Goal: Information Seeking & Learning: Learn about a topic

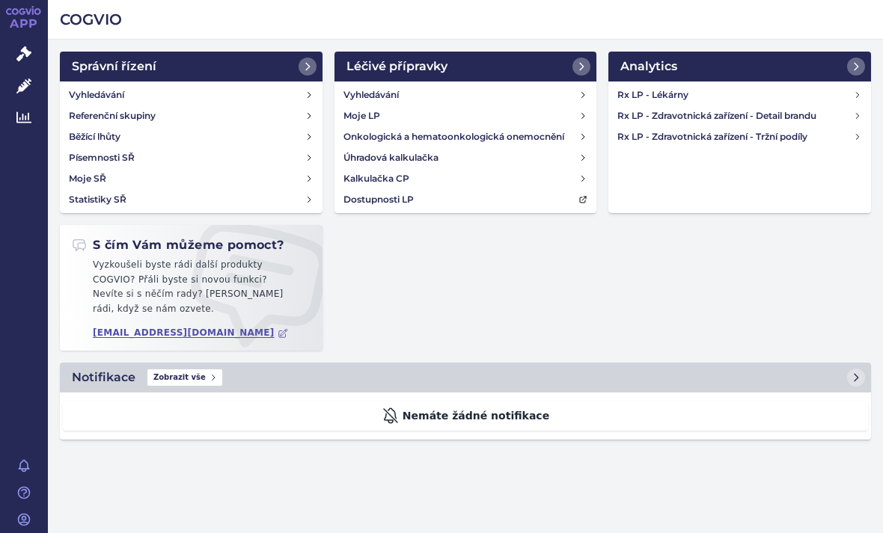
click at [842, 139] on h4 "Rx LP - Zdravotnická zařízení - Tržní podíly" at bounding box center [735, 136] width 236 height 15
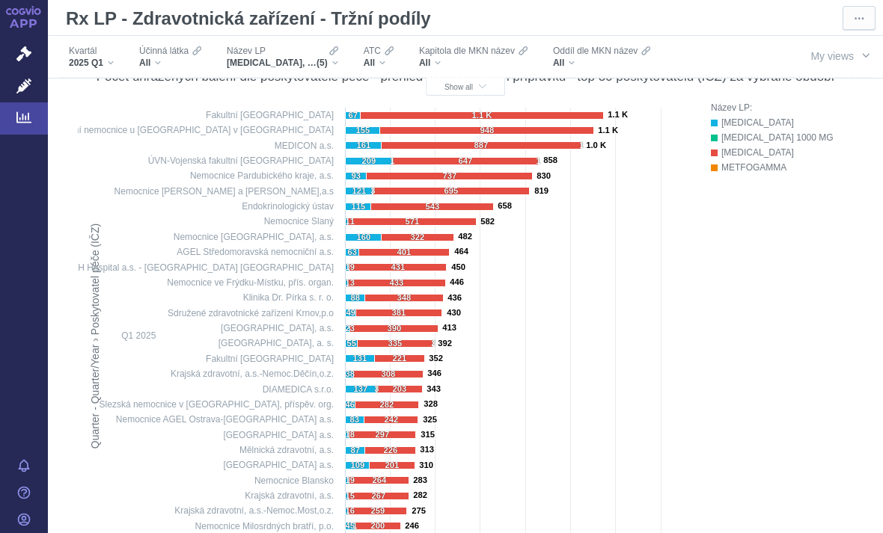
scroll to position [604, 0]
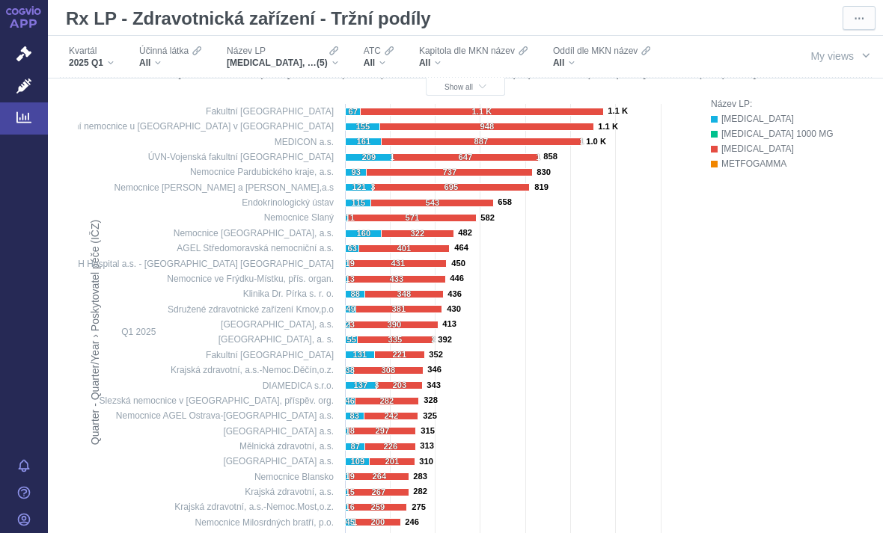
click at [86, 53] on span "Kvartál" at bounding box center [83, 51] width 28 height 12
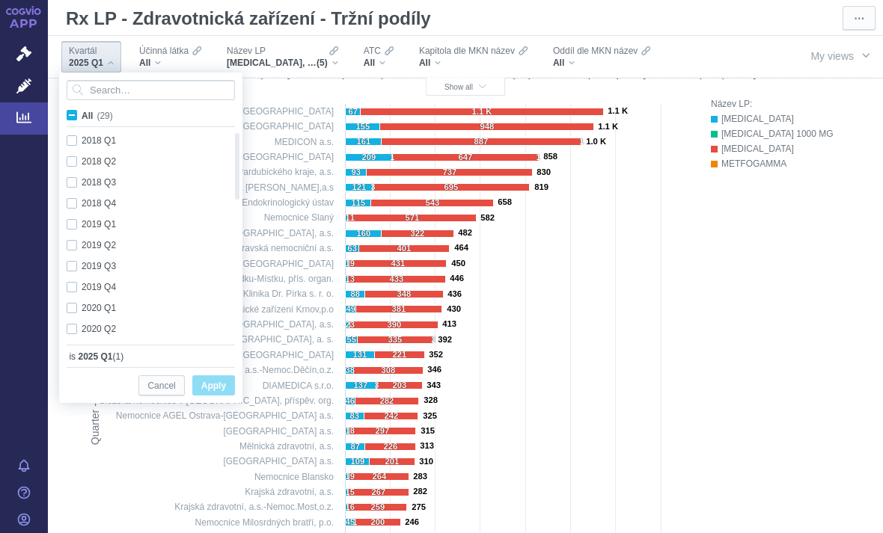
click at [79, 49] on span "Kvartál" at bounding box center [83, 51] width 28 height 12
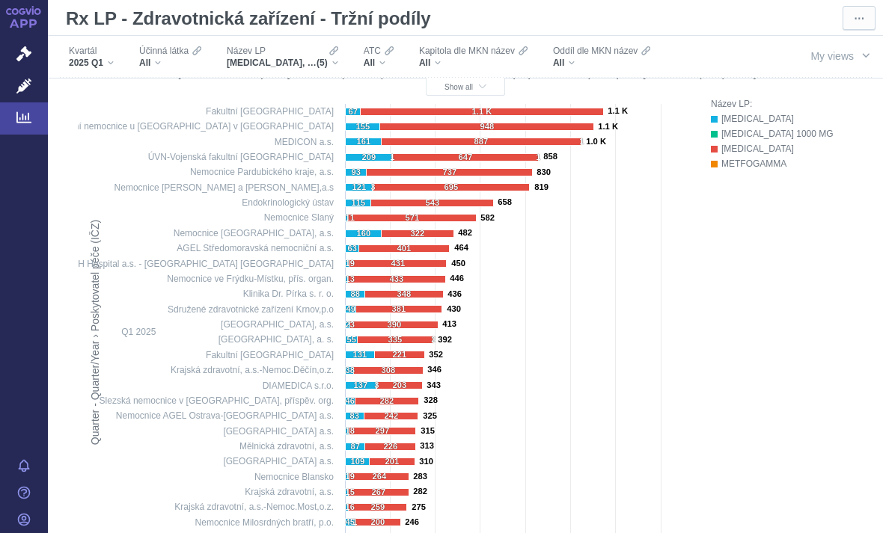
click at [148, 56] on span "Účinná látka" at bounding box center [163, 51] width 49 height 12
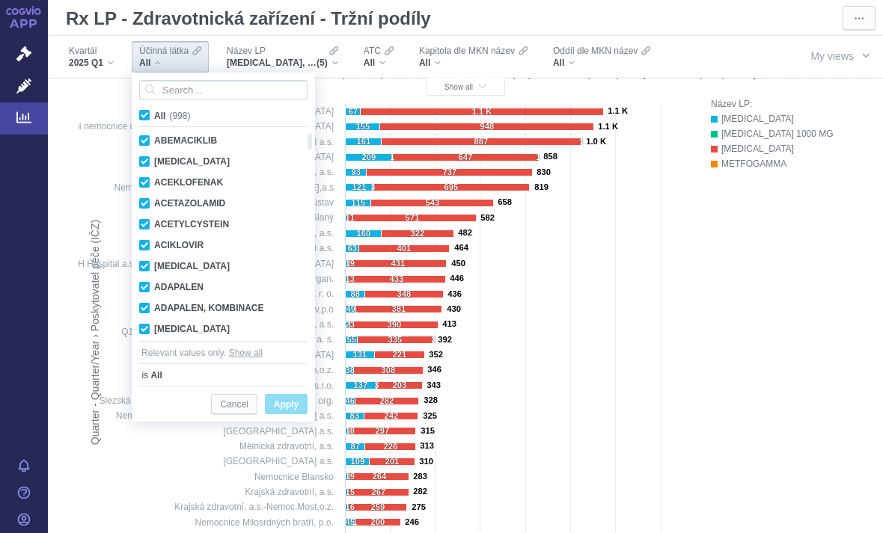
click at [155, 114] on input "All (998)" at bounding box center [159, 113] width 10 height 10
checkbox input "false"
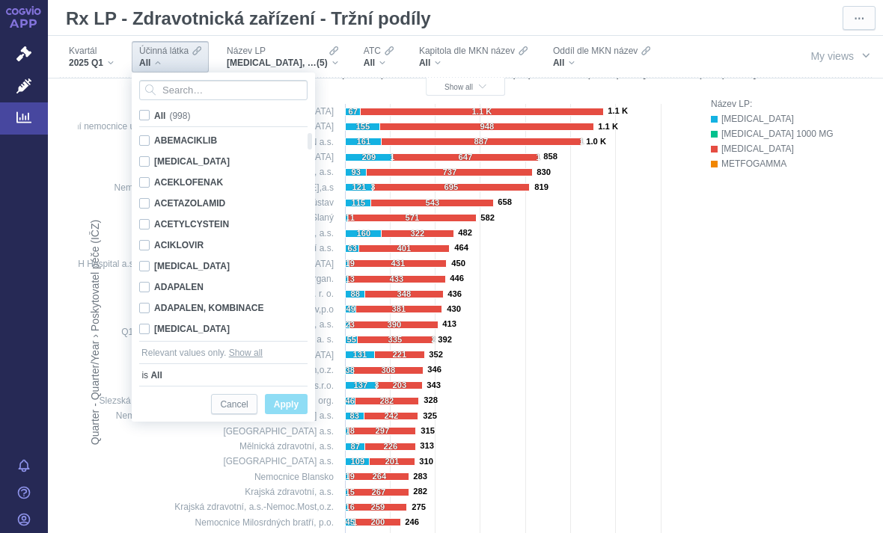
checkbox input "false"
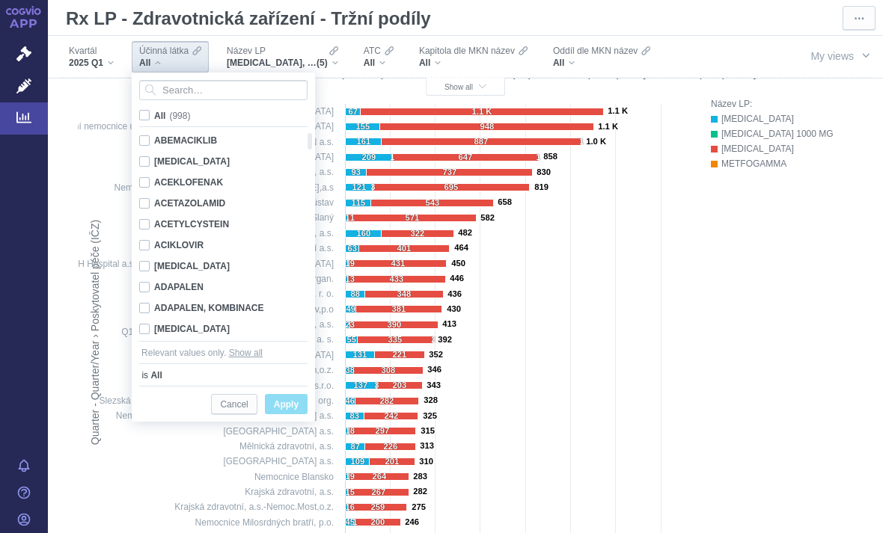
checkbox input "false"
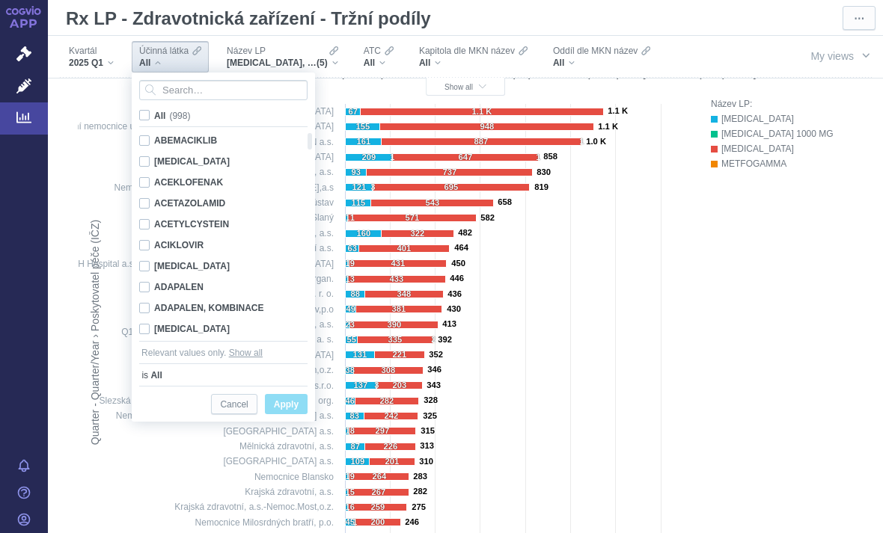
checkbox input "false"
click at [240, 92] on input "Search attribute values" at bounding box center [223, 90] width 168 height 20
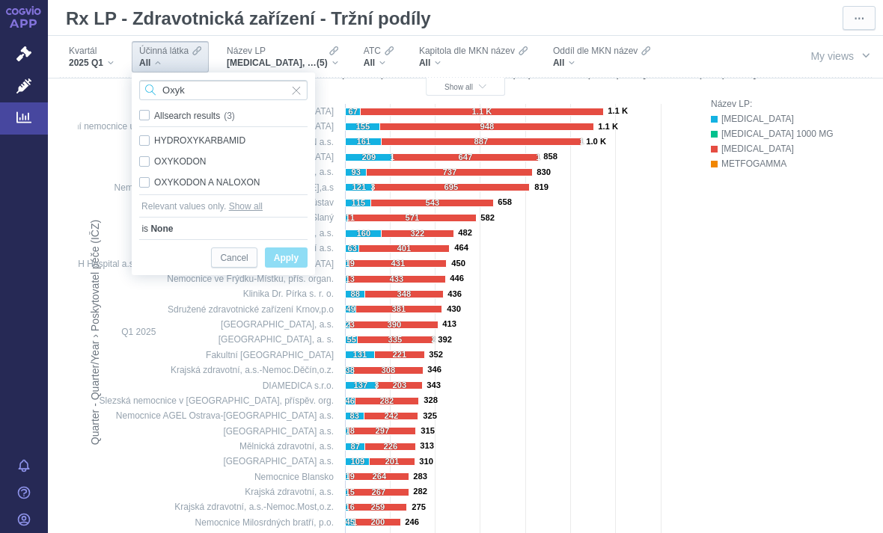
type input "Oxyk"
click at [147, 159] on div "OXYKODON Only" at bounding box center [223, 161] width 183 height 21
checkbox input "true"
click at [147, 186] on div "OXYKODON A NALOXON Only" at bounding box center [223, 182] width 183 height 21
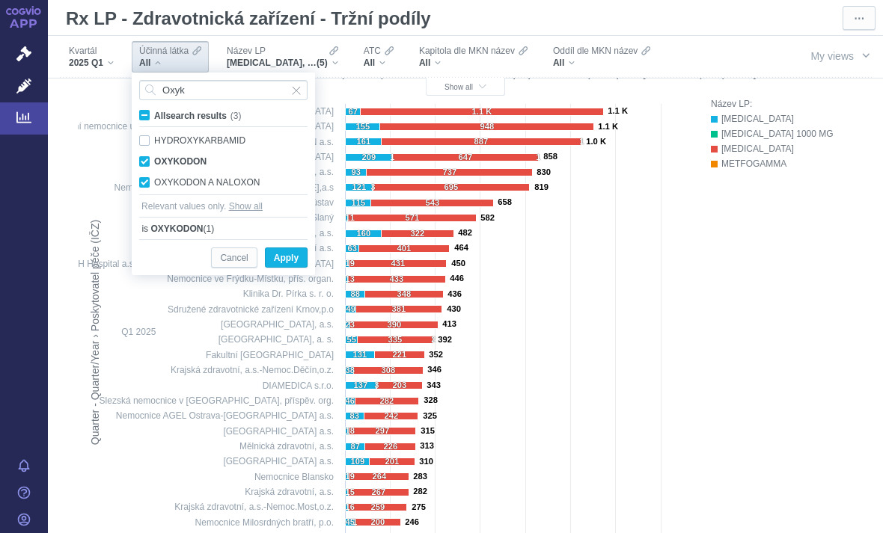
checkbox input "true"
click at [296, 263] on span "Apply" at bounding box center [286, 258] width 25 height 19
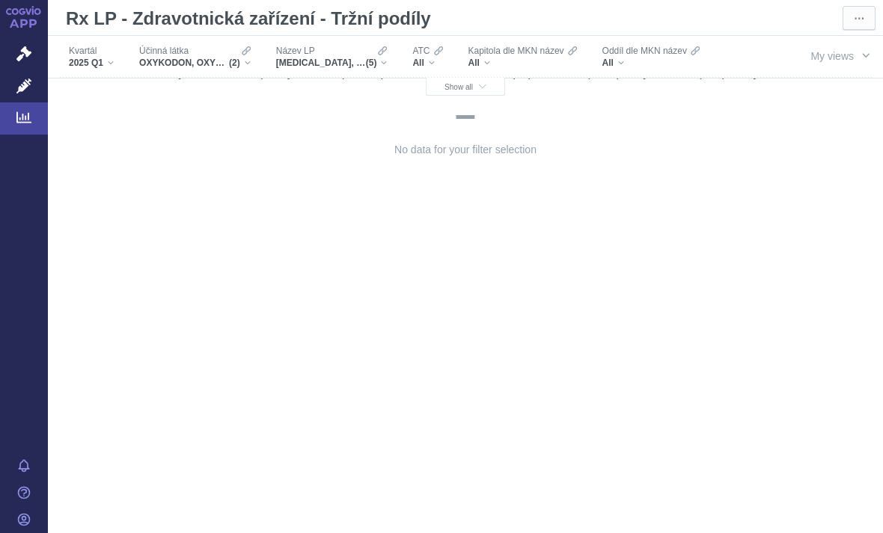
click at [339, 54] on div "Název LP" at bounding box center [331, 51] width 111 height 12
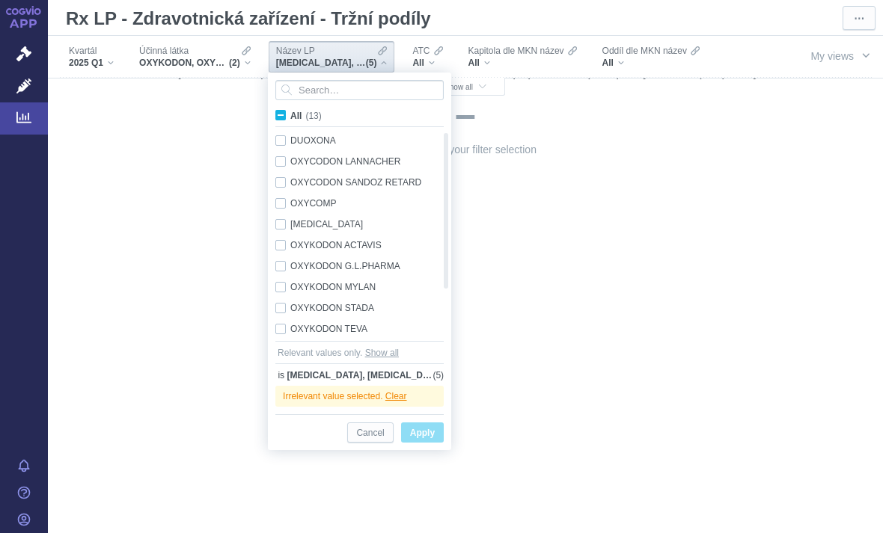
click at [290, 114] on span "All (13)" at bounding box center [305, 116] width 31 height 10
click at [290, 114] on input "All (13)" at bounding box center [295, 113] width 10 height 10
checkbox input "true"
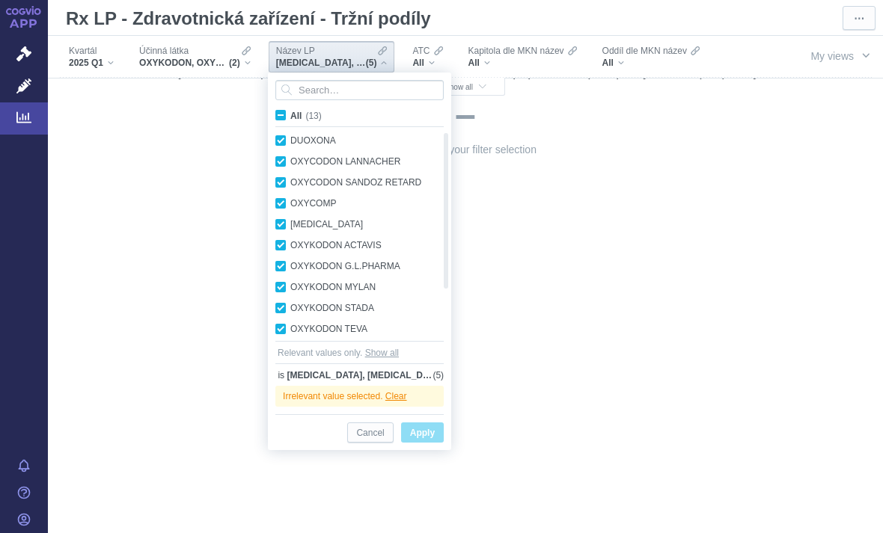
checkbox input "true"
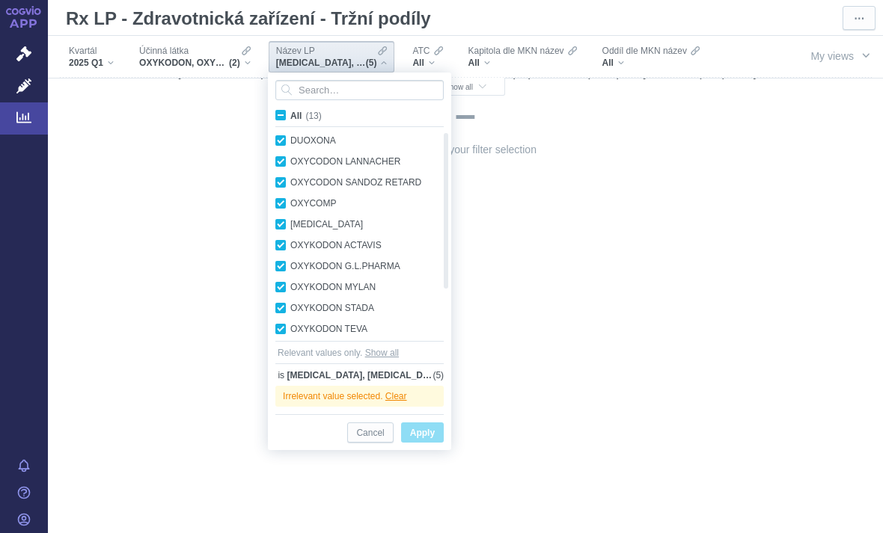
checkbox input "true"
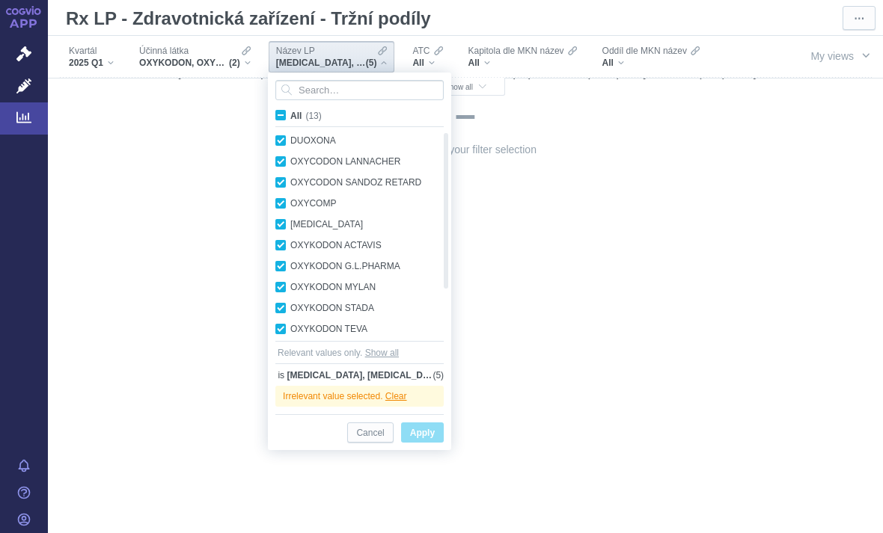
checkbox input "true"
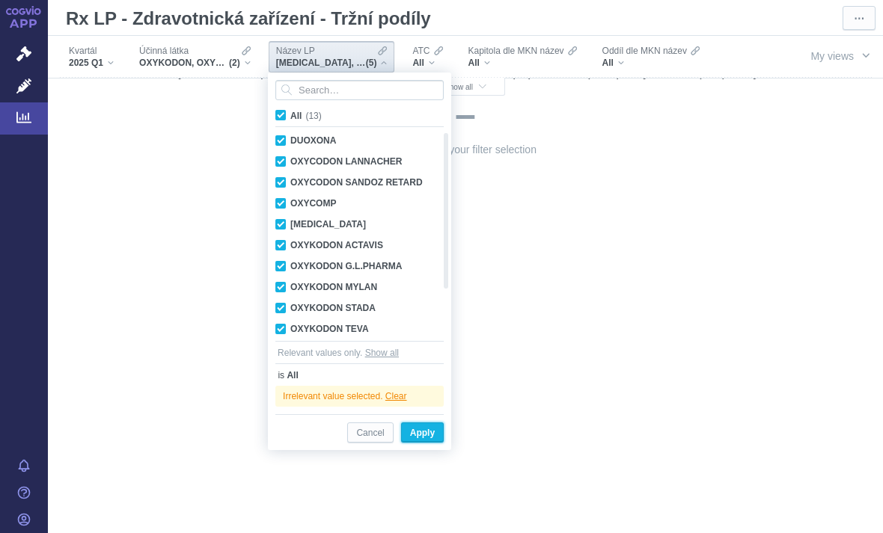
click at [434, 428] on span "Apply" at bounding box center [422, 433] width 25 height 19
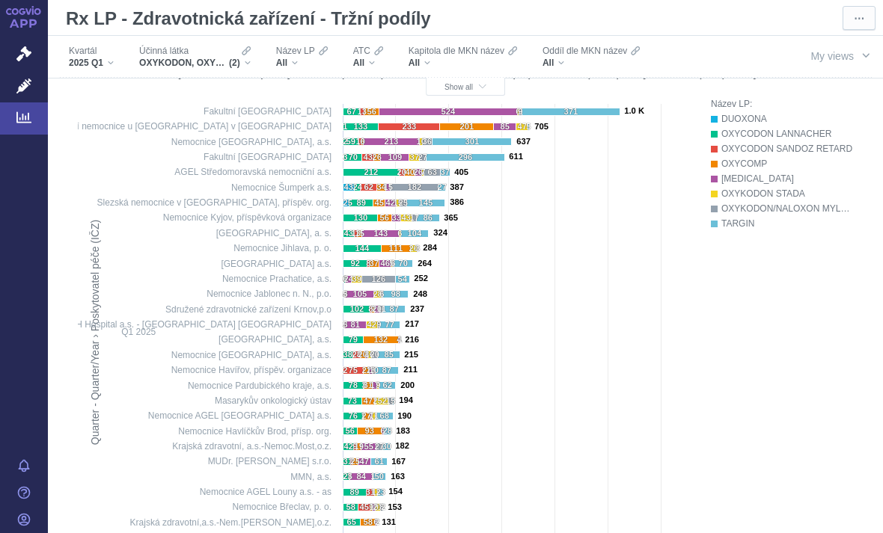
click at [468, 72] on div "Kapitola dle MKN název All" at bounding box center [462, 56] width 123 height 31
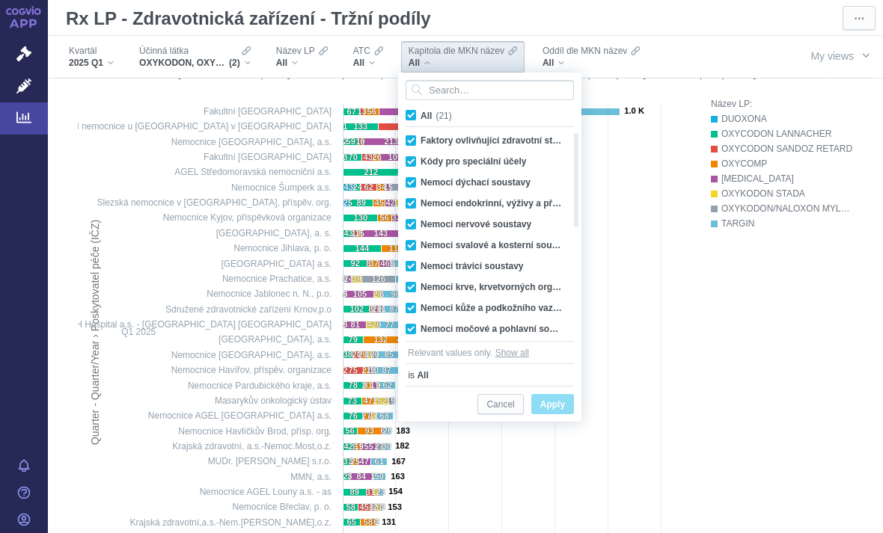
click at [337, 82] on div "Počet uhrazených balení dle poskytovatele péče - přehled konkurenčních přípravk…" at bounding box center [465, 72] width 775 height 34
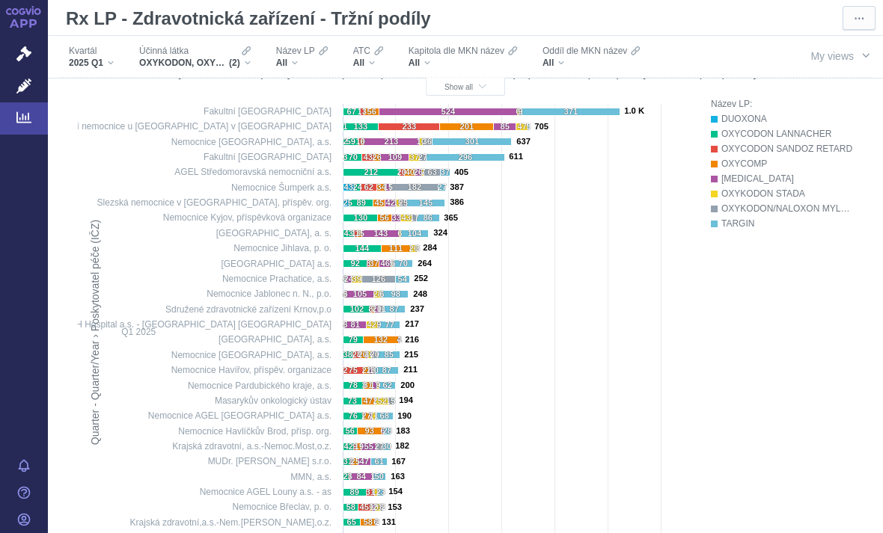
click at [454, 87] on span "Show all" at bounding box center [465, 87] width 42 height 8
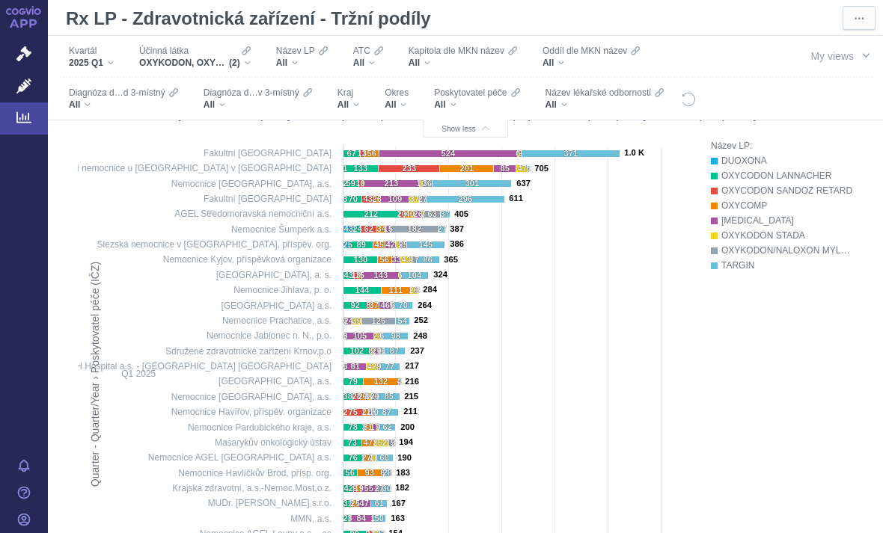
click at [406, 100] on div "All" at bounding box center [397, 105] width 24 height 12
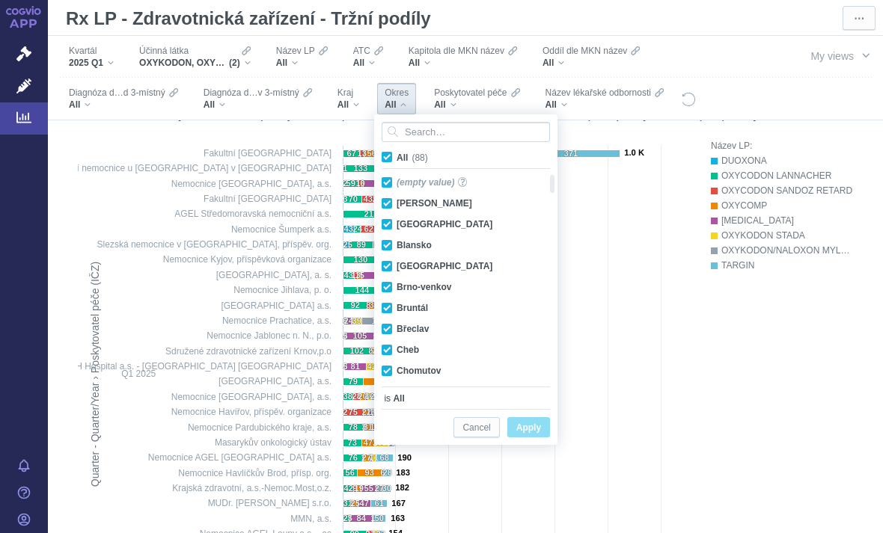
click at [397, 159] on span "All (88)" at bounding box center [412, 158] width 31 height 10
click at [397, 159] on input "All (88)" at bounding box center [402, 155] width 10 height 10
checkbox input "false"
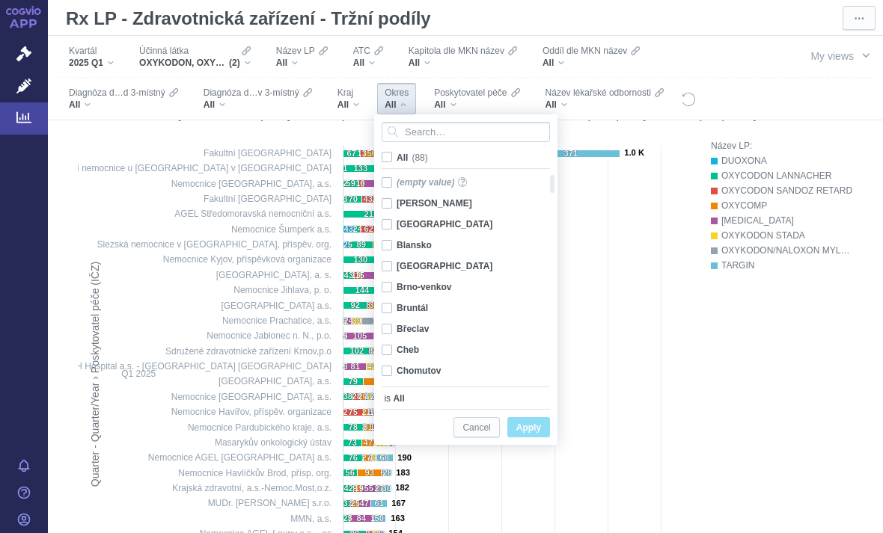
checkbox input "false"
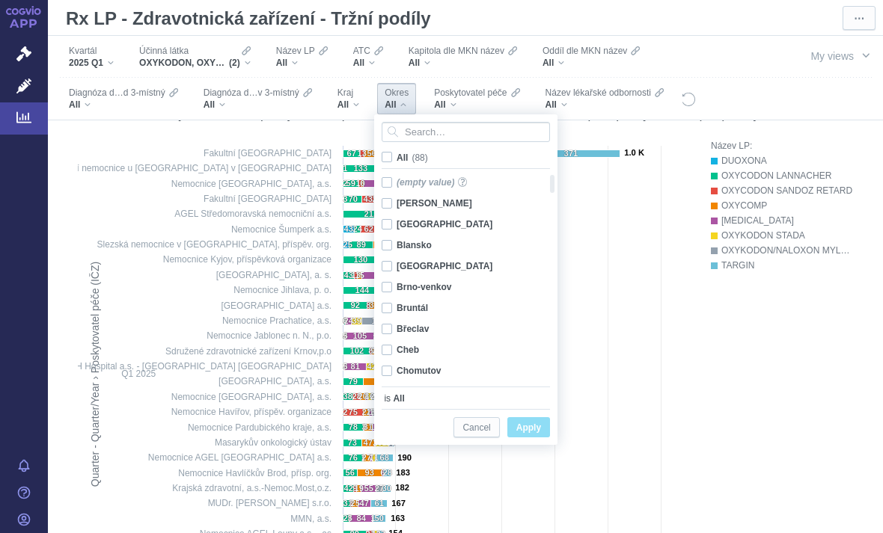
checkbox input "false"
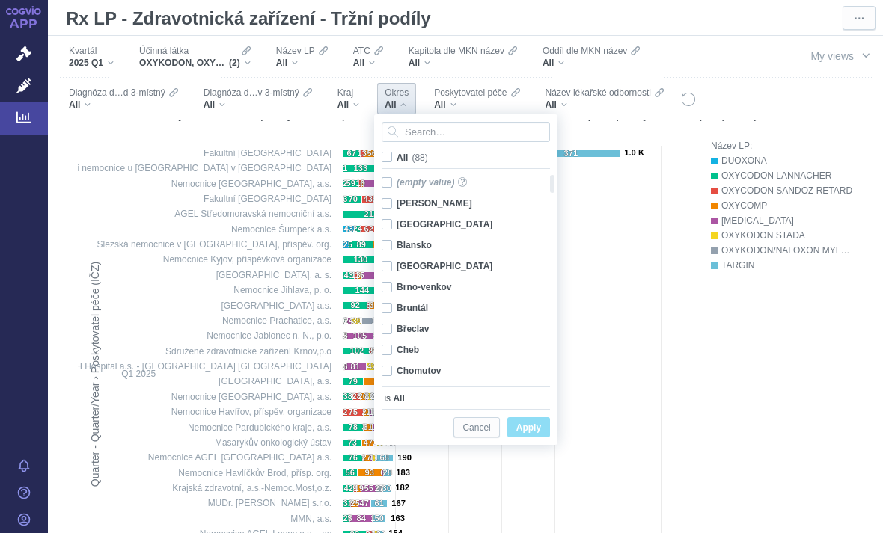
checkbox input "false"
click at [454, 136] on input "Search attribute values" at bounding box center [466, 132] width 168 height 20
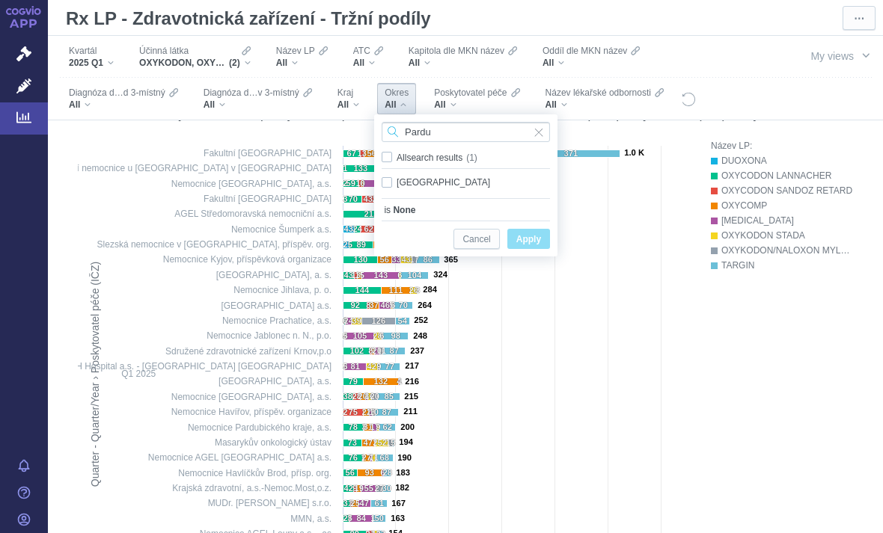
type input "Pardu"
click at [390, 184] on div "Pardubice Only" at bounding box center [465, 182] width 183 height 21
checkbox input "true"
click at [541, 239] on span "Apply" at bounding box center [528, 239] width 25 height 19
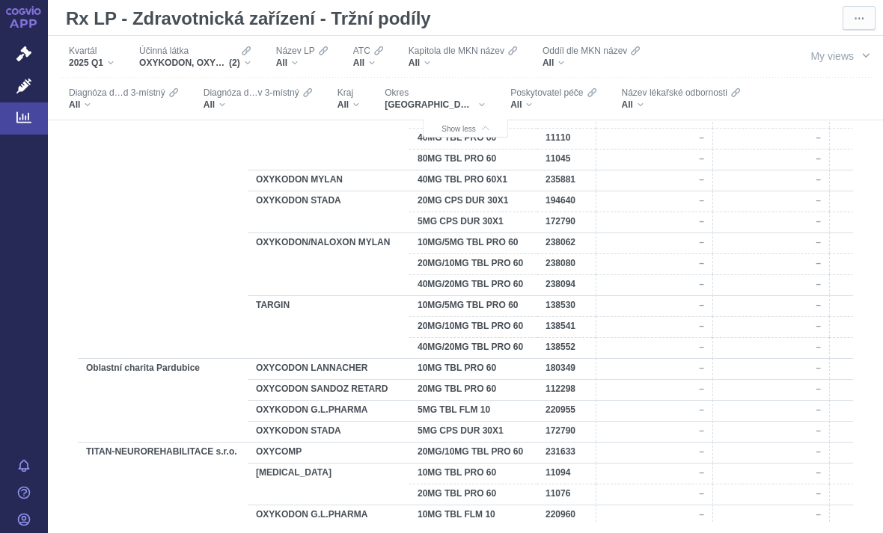
scroll to position [0, 0]
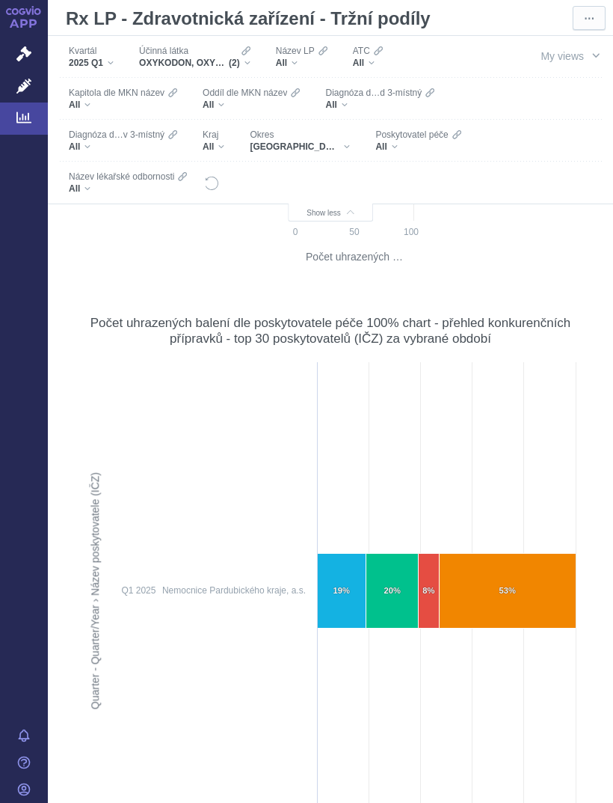
click at [21, 390] on div "APP Správní řízení Léčivé přípravky Analytics Notifikace [GEOGRAPHIC_DATA] [PER…" at bounding box center [24, 401] width 48 height 803
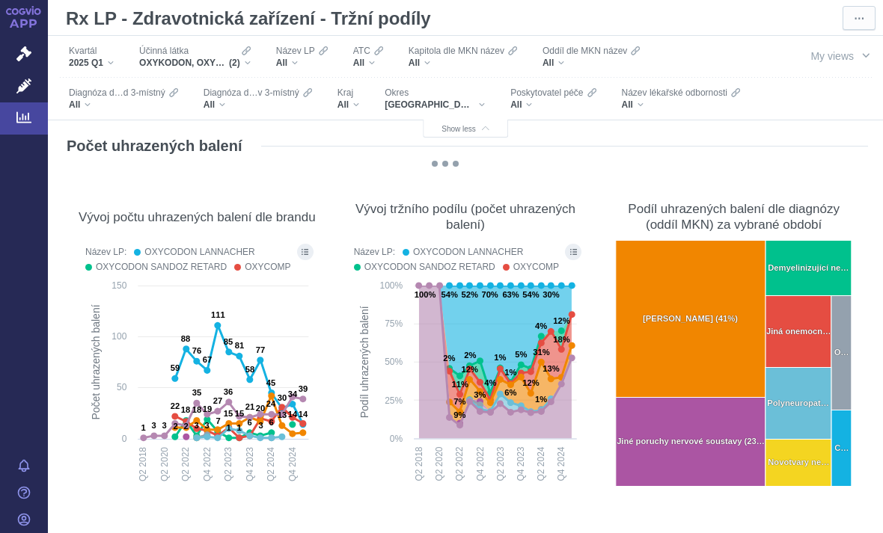
click at [398, 97] on span "Okres" at bounding box center [397, 93] width 24 height 12
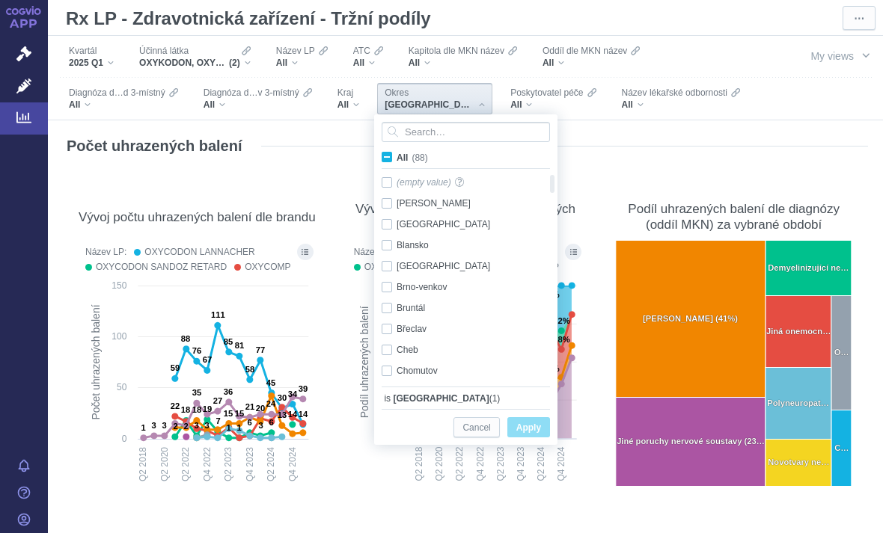
click at [385, 150] on label "All (88)" at bounding box center [407, 157] width 56 height 15
click at [397, 150] on input "All (88)" at bounding box center [402, 155] width 10 height 10
checkbox input "true"
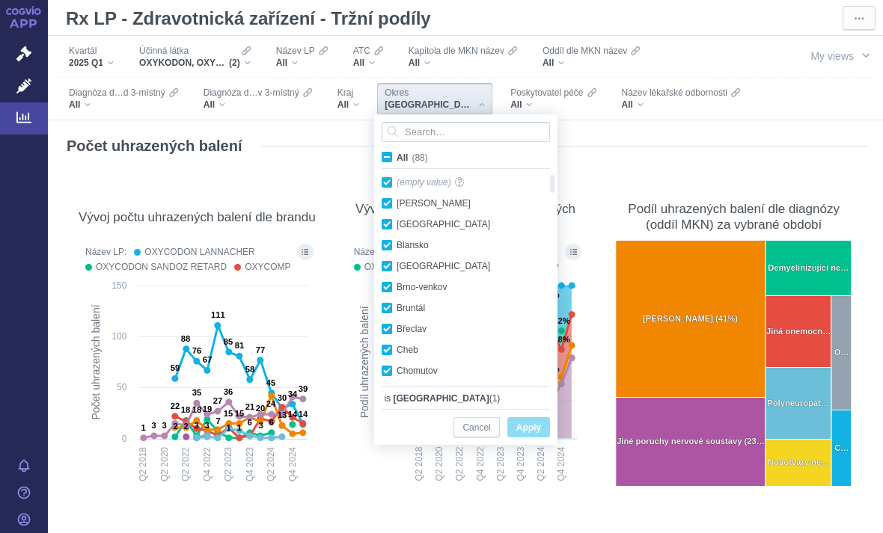
checkbox input "true"
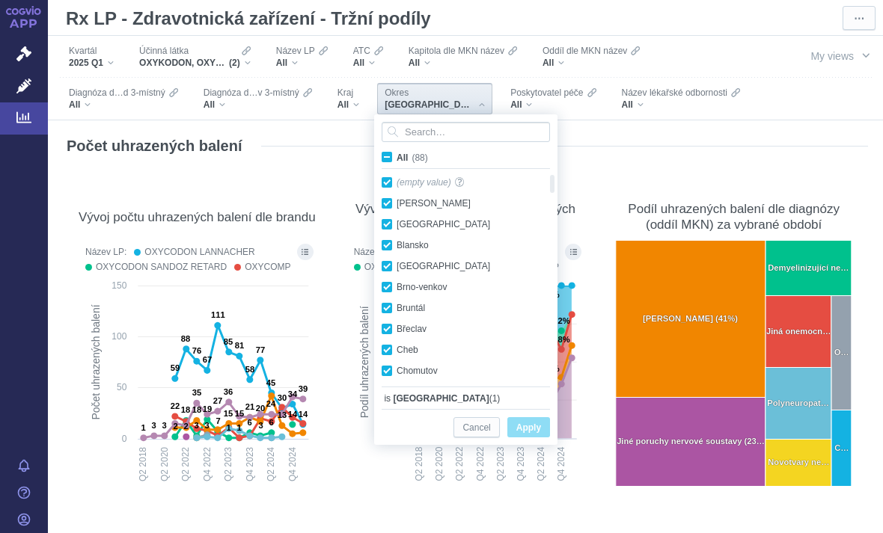
checkbox input "true"
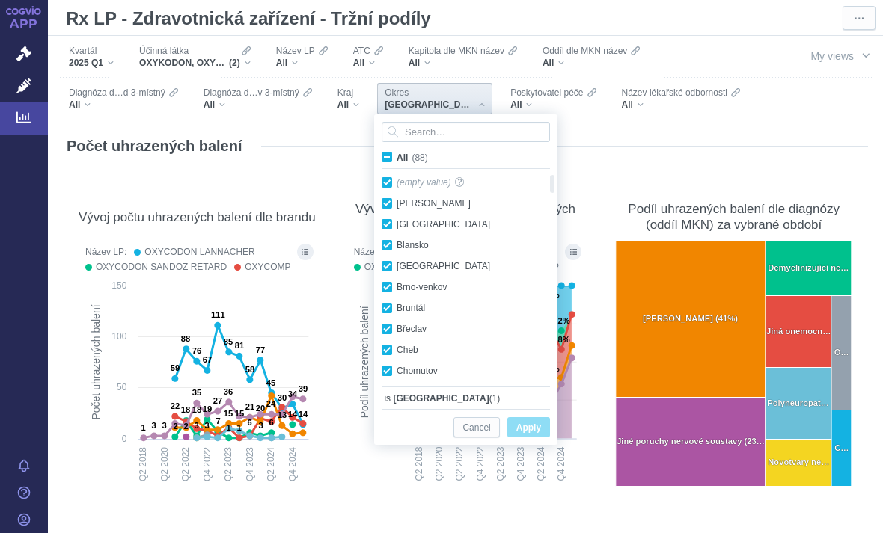
checkbox input "true"
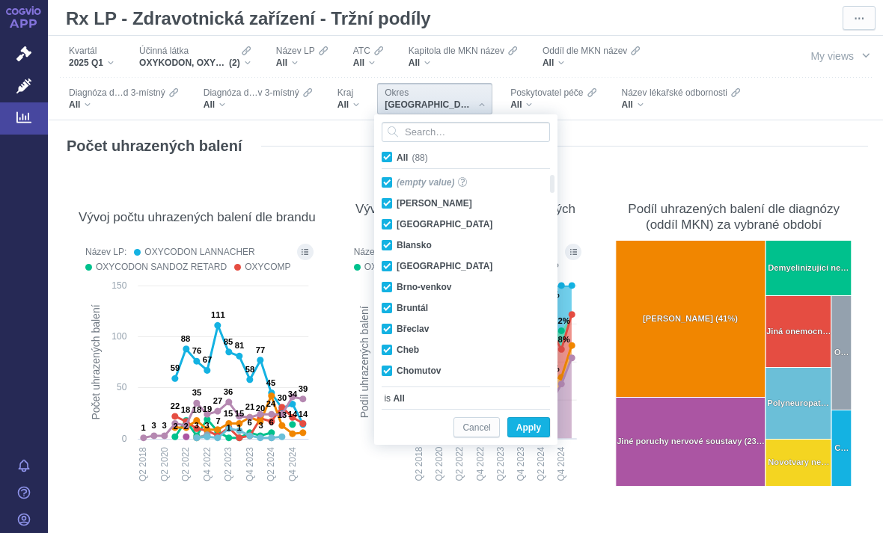
click at [397, 156] on span "All (88)" at bounding box center [412, 158] width 31 height 10
click at [397, 156] on input "All (88)" at bounding box center [402, 155] width 10 height 10
checkbox input "false"
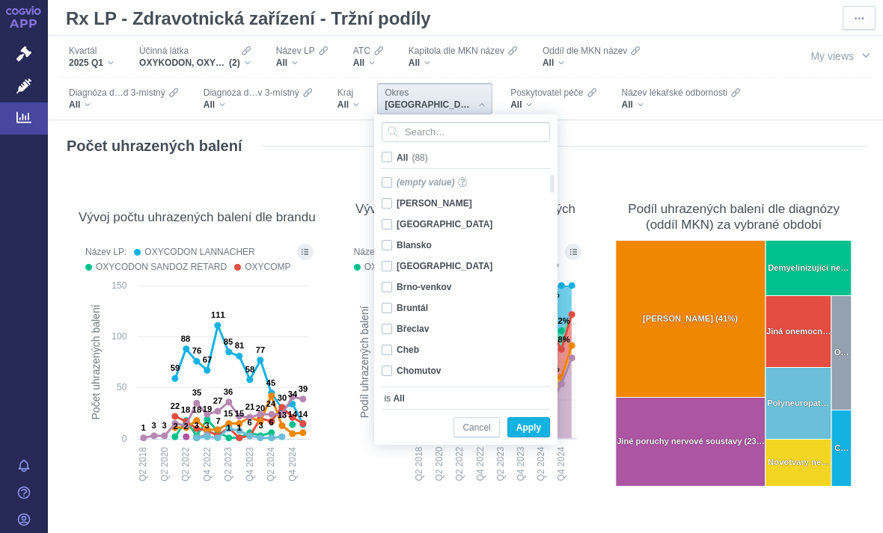
checkbox input "false"
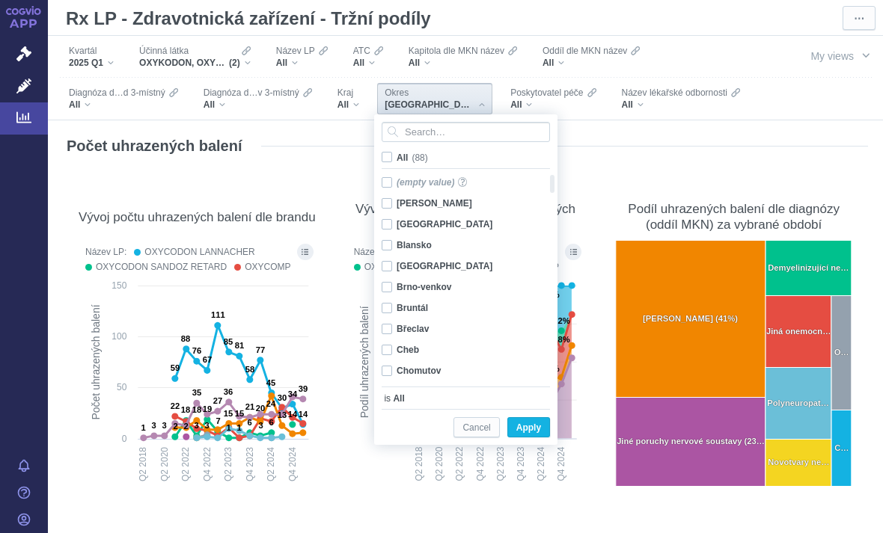
checkbox input "false"
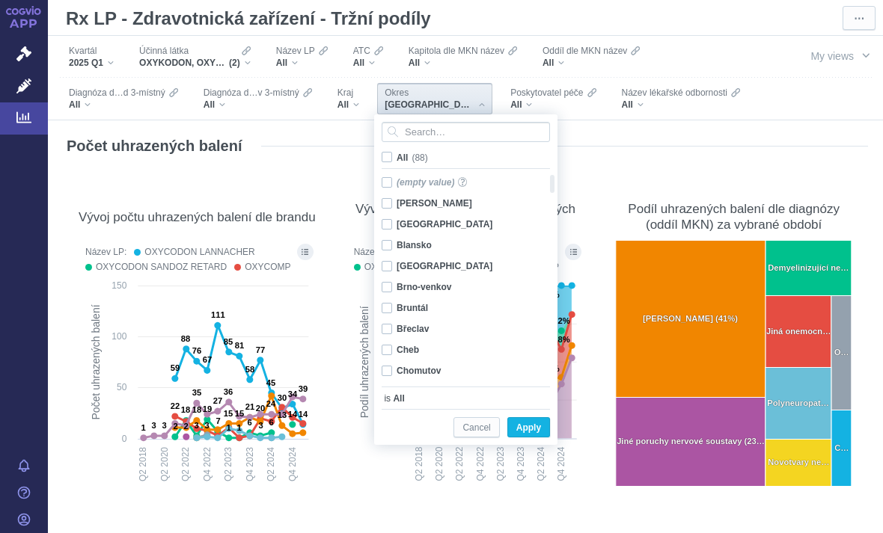
checkbox input "false"
